Goal: Information Seeking & Learning: Understand process/instructions

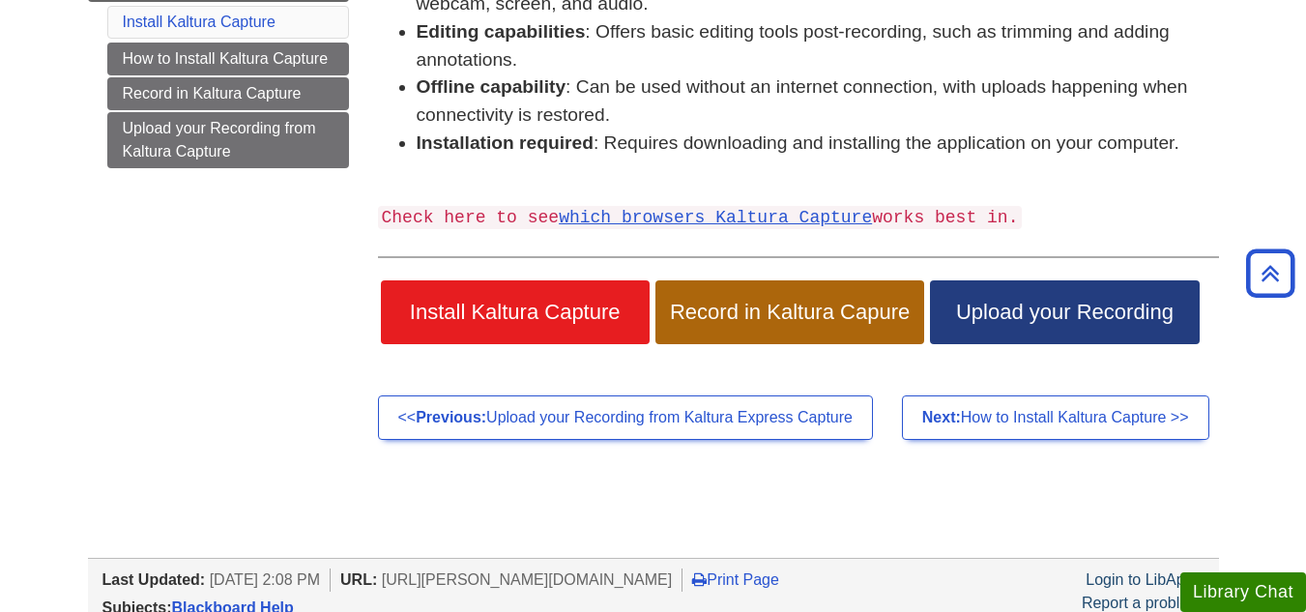
scroll to position [462, 0]
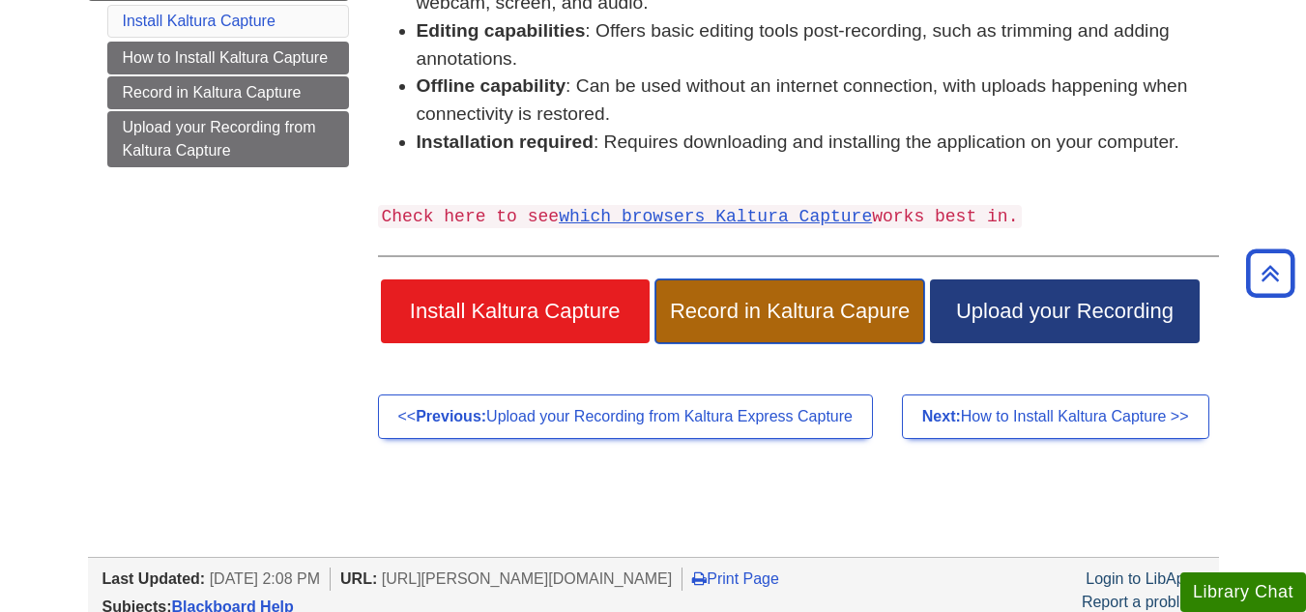
click at [775, 315] on span "Record in Kaltura Capure" at bounding box center [790, 311] width 240 height 25
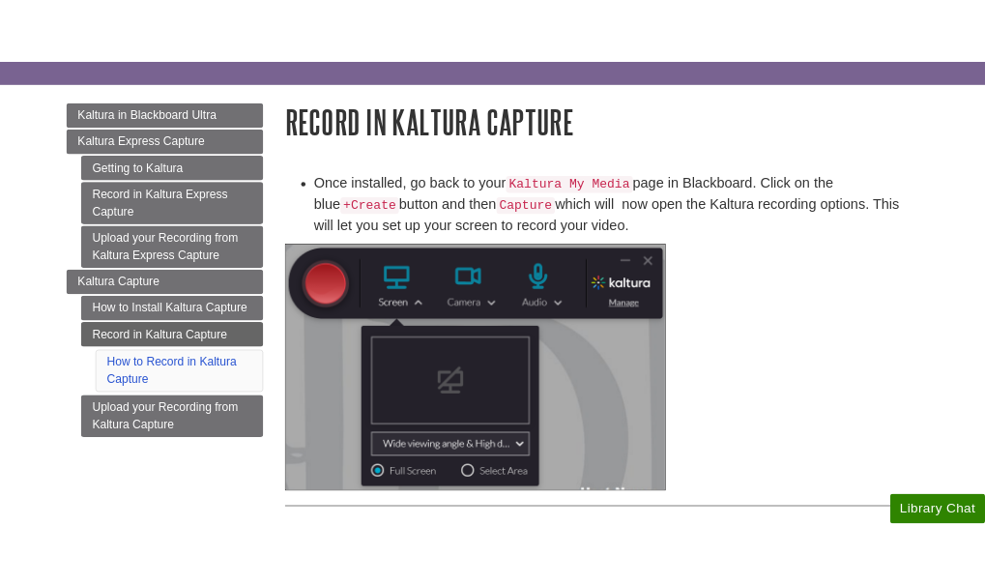
scroll to position [153, 0]
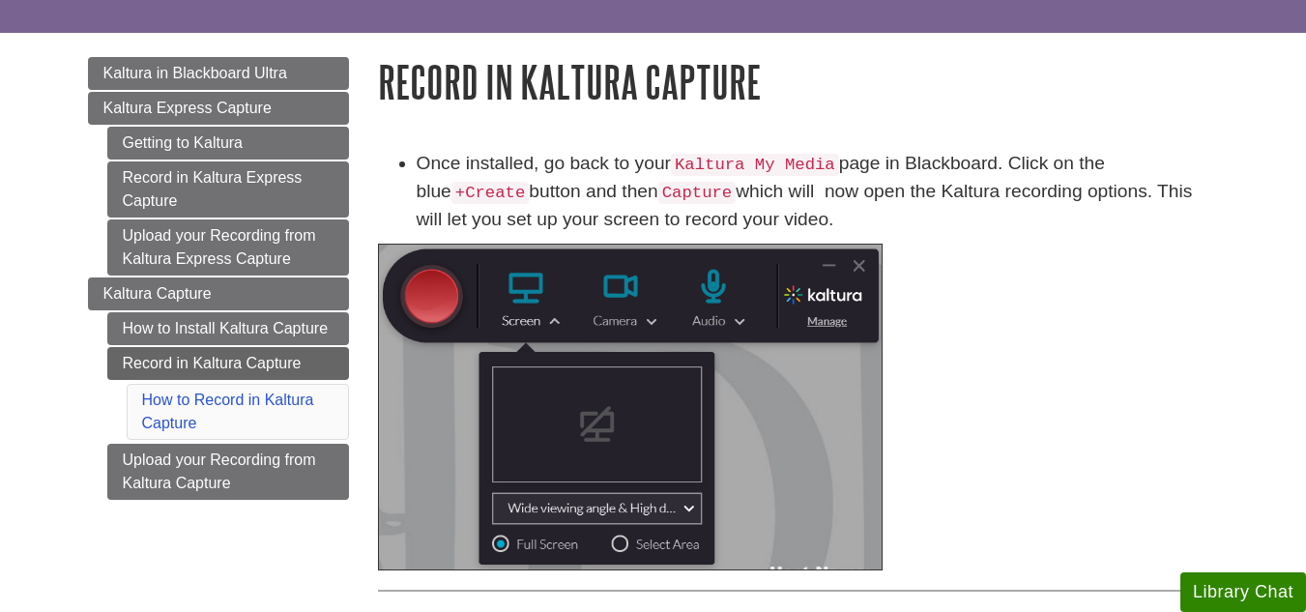
click at [786, 163] on code "Kaltura My Media" at bounding box center [755, 165] width 168 height 22
click at [724, 162] on code "Kaltura My Media" at bounding box center [755, 165] width 168 height 22
